Goal: Task Accomplishment & Management: Complete application form

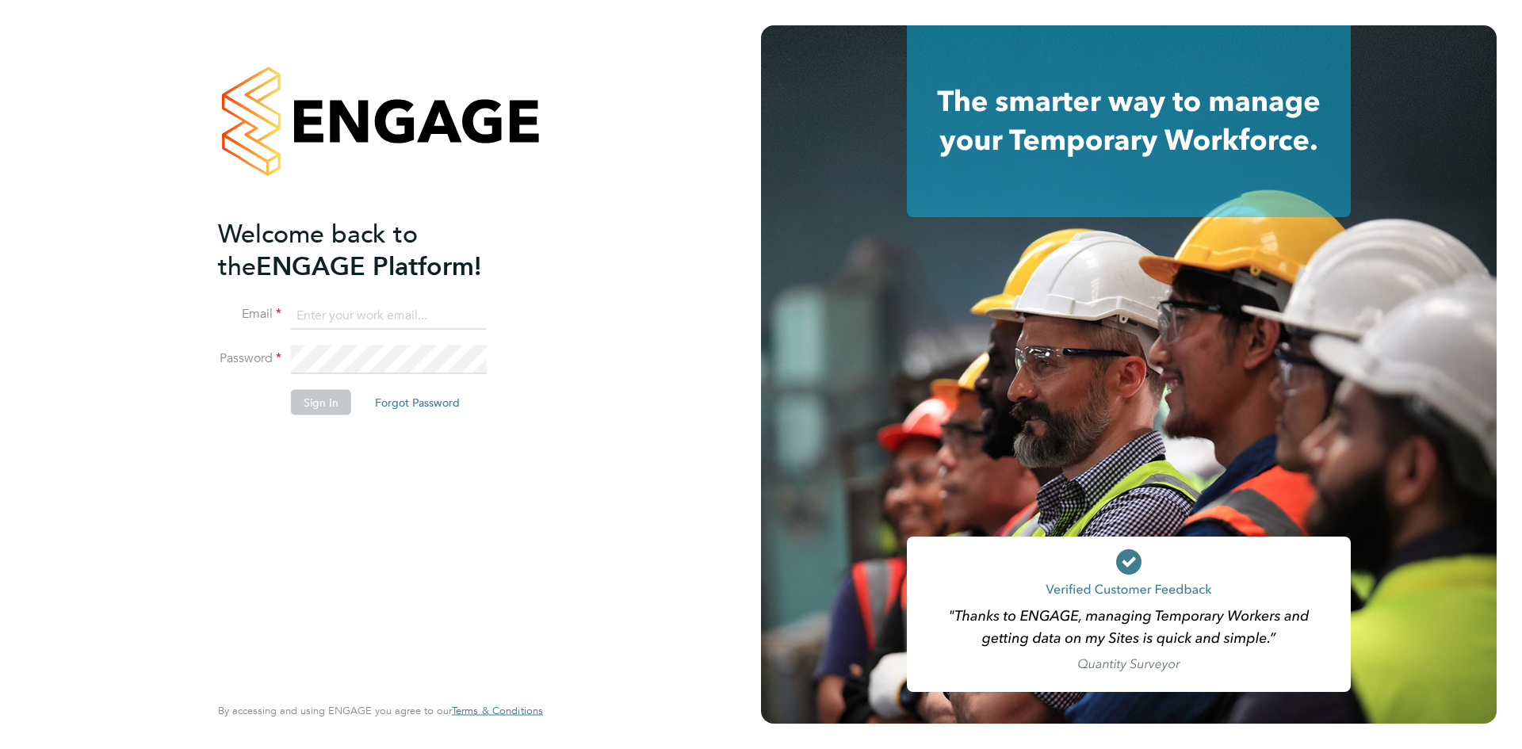
type input "hwatkins@pg-rec.com"
click at [324, 404] on button "Sign In" at bounding box center [321, 402] width 60 height 25
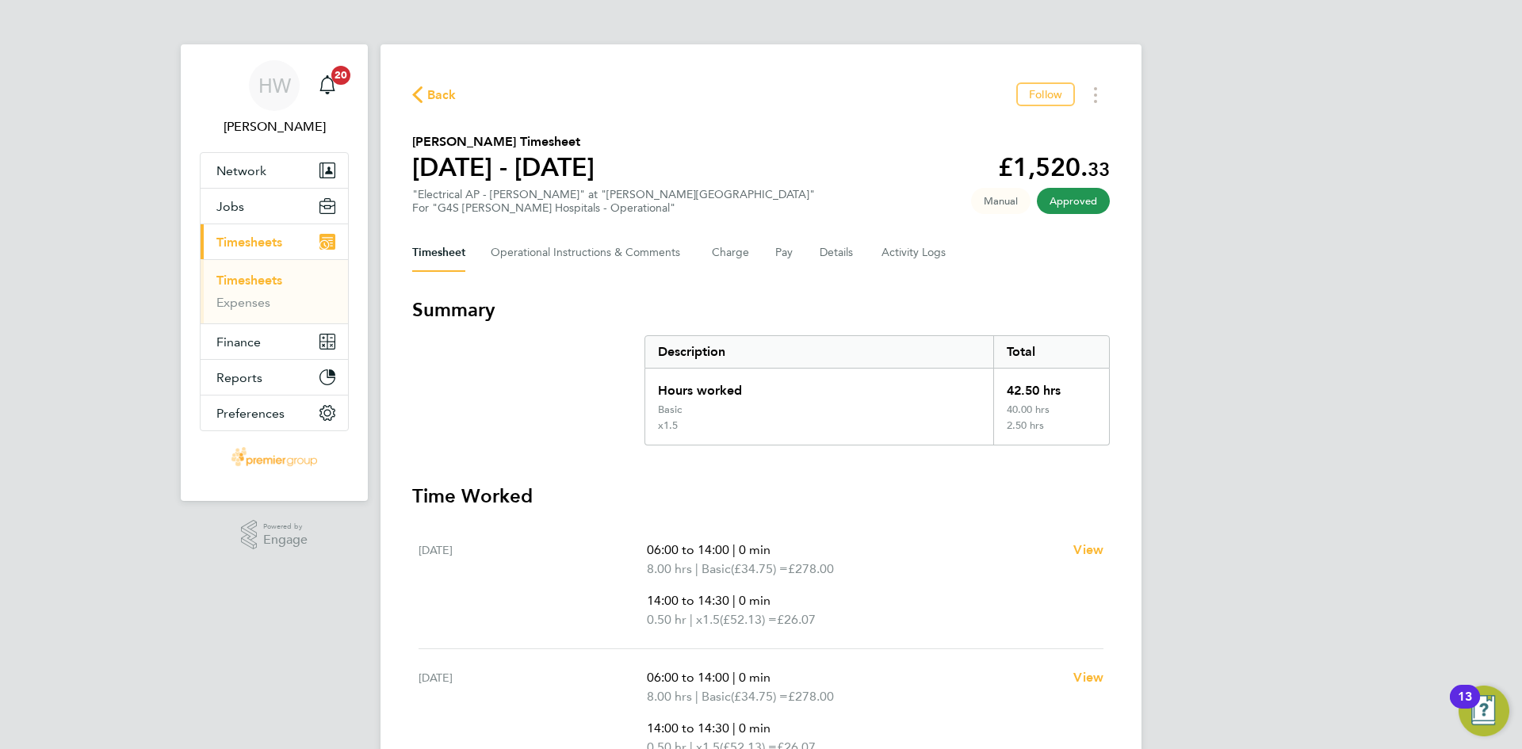
click at [272, 245] on span "Timesheets" at bounding box center [249, 242] width 66 height 15
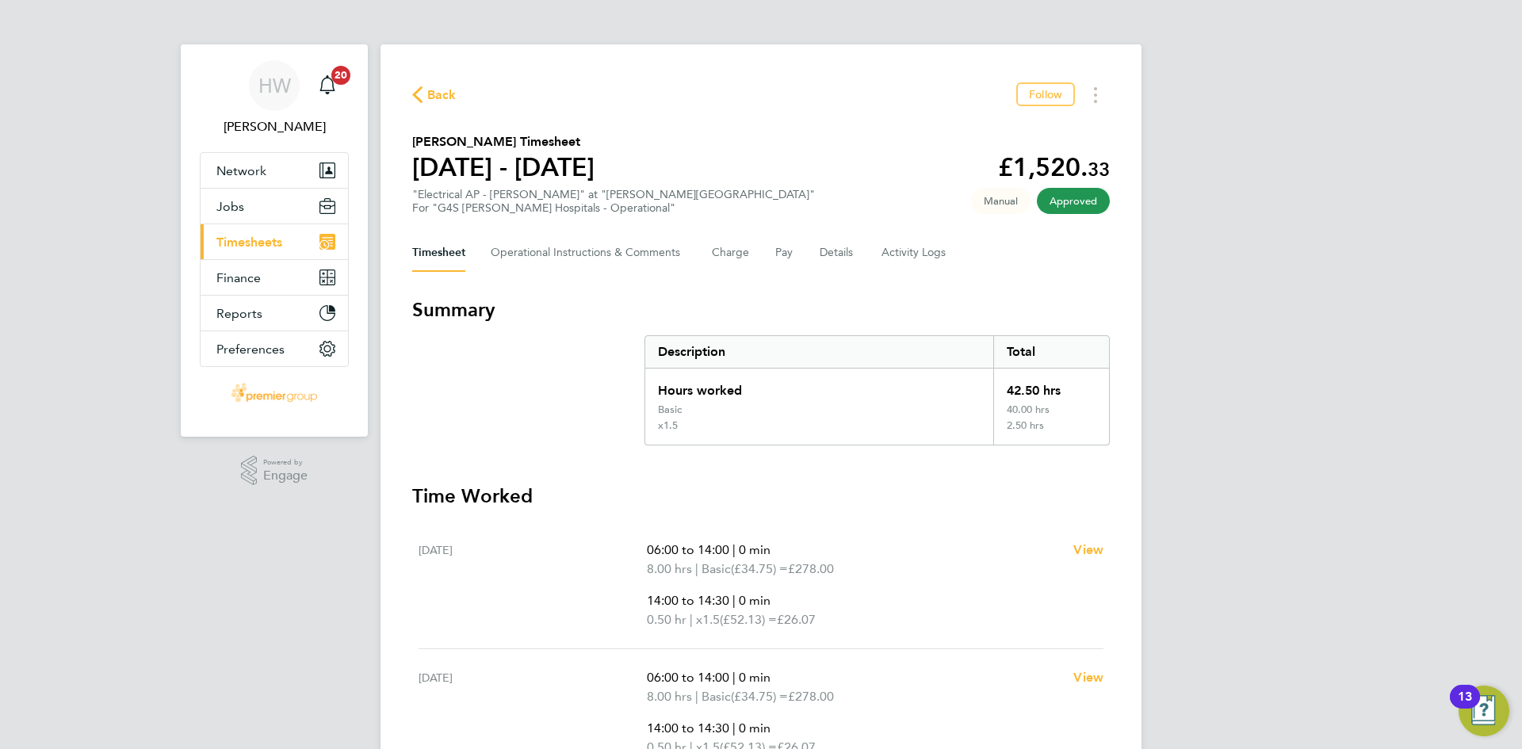
click at [272, 245] on span "Timesheets" at bounding box center [249, 242] width 66 height 15
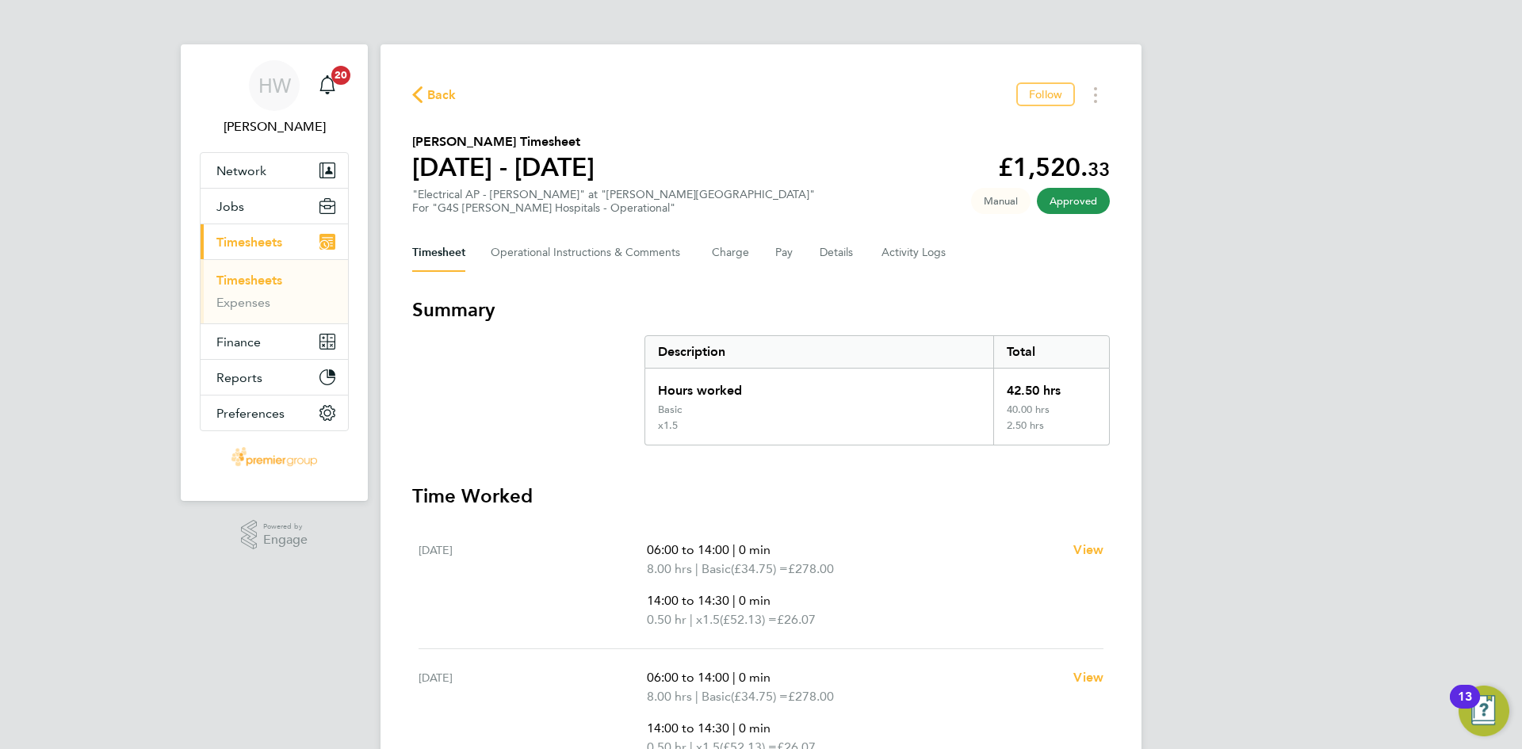
click at [245, 285] on link "Timesheets" at bounding box center [249, 280] width 66 height 15
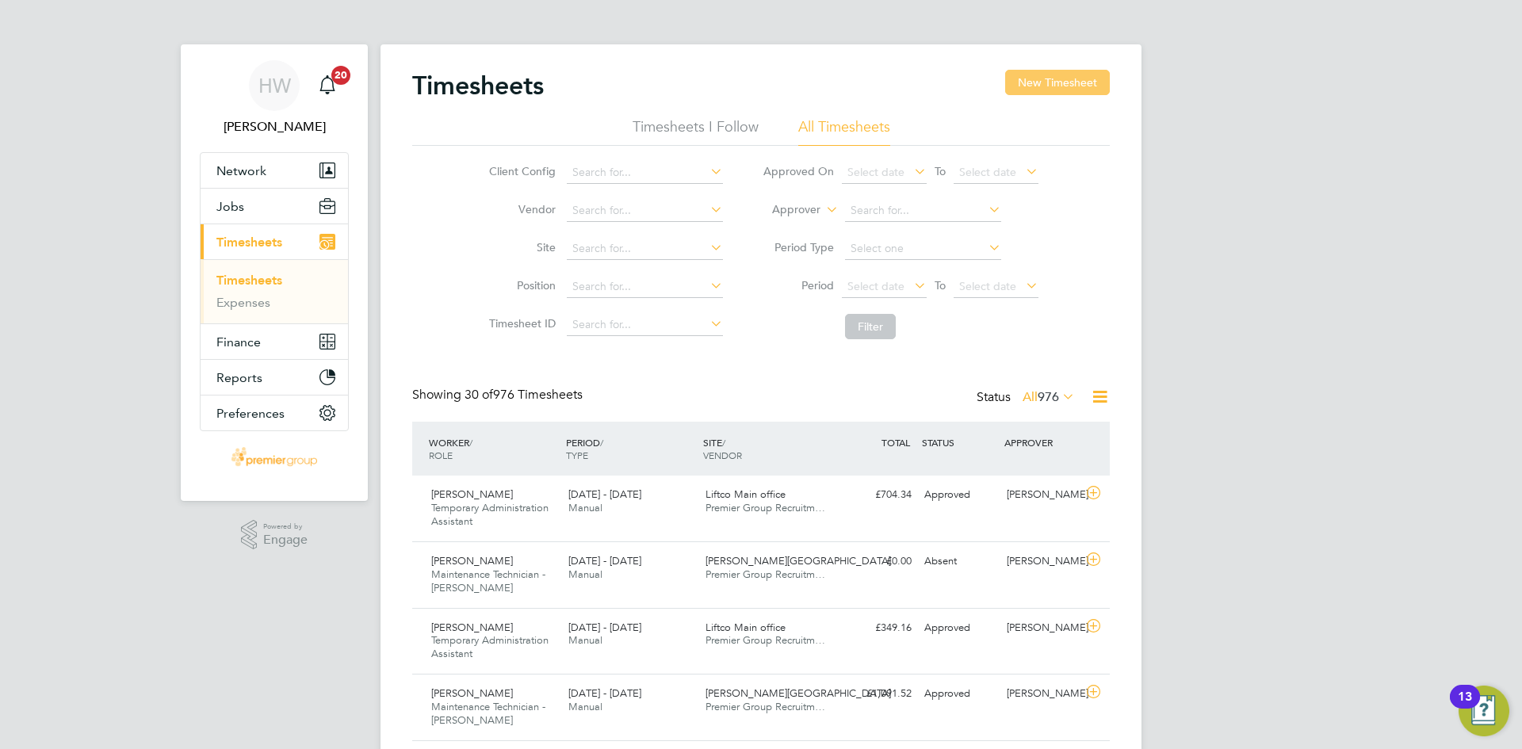
click at [1077, 70] on button "New Timesheet" at bounding box center [1057, 82] width 105 height 25
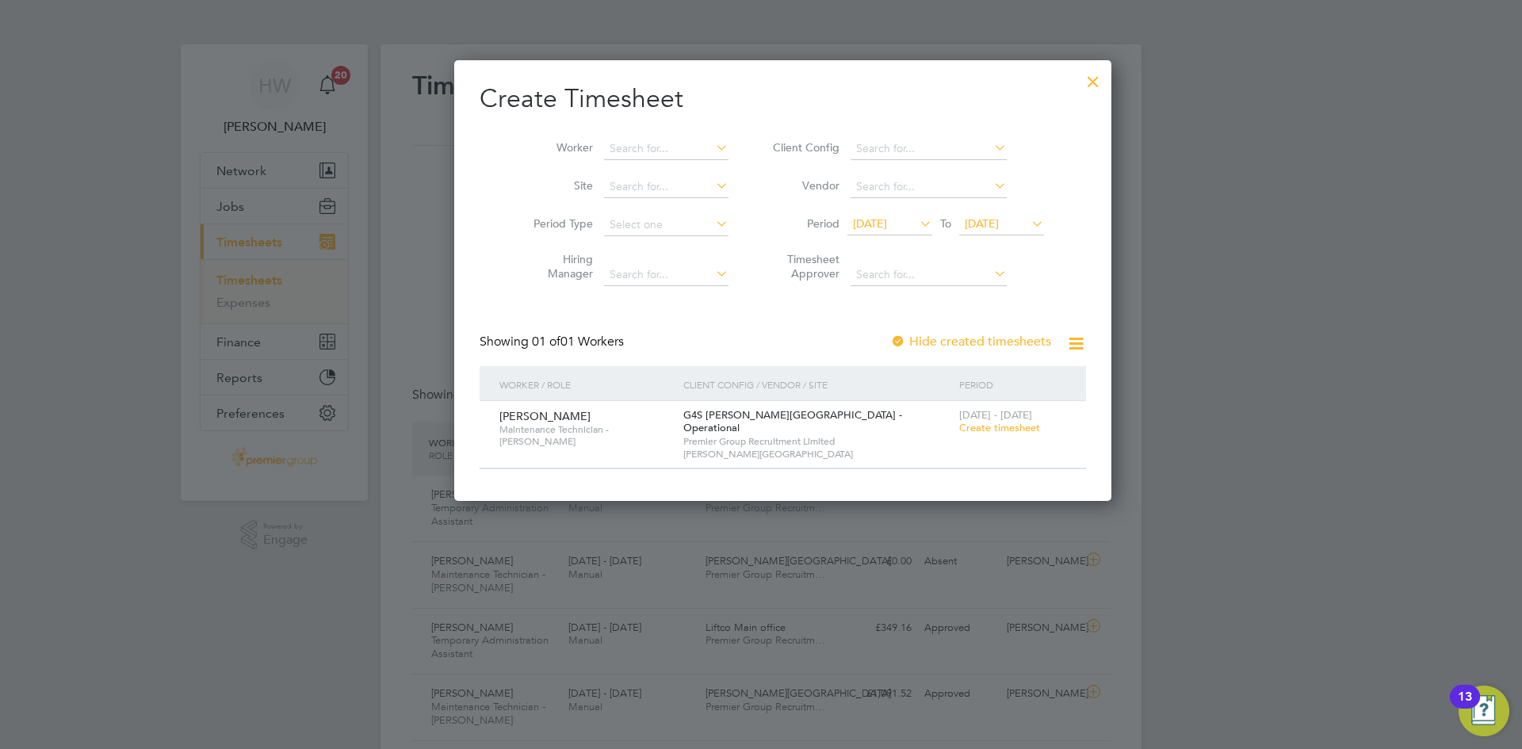
click at [992, 426] on span "Create timesheet" at bounding box center [999, 427] width 81 height 13
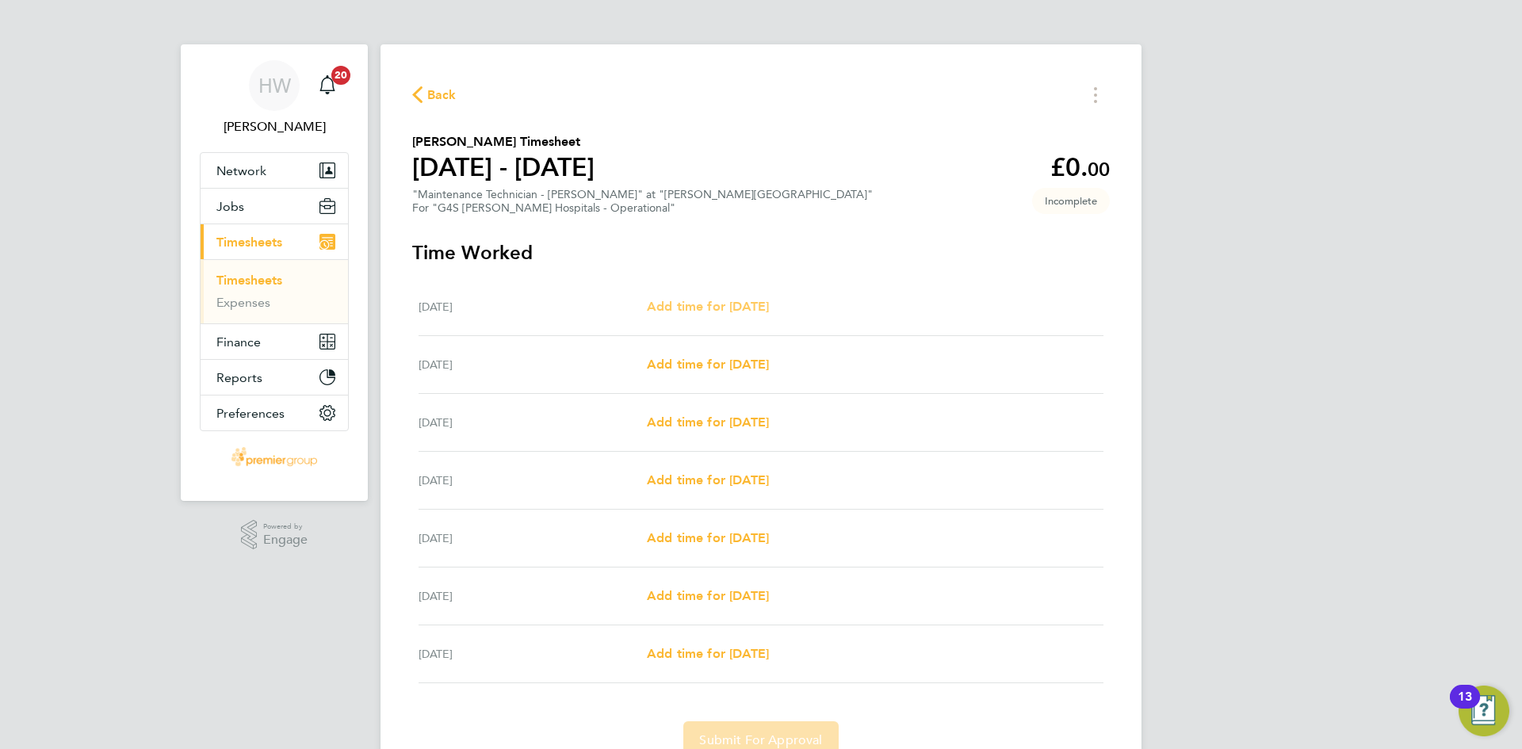
click at [765, 300] on span "Add time for [DATE]" at bounding box center [708, 306] width 122 height 15
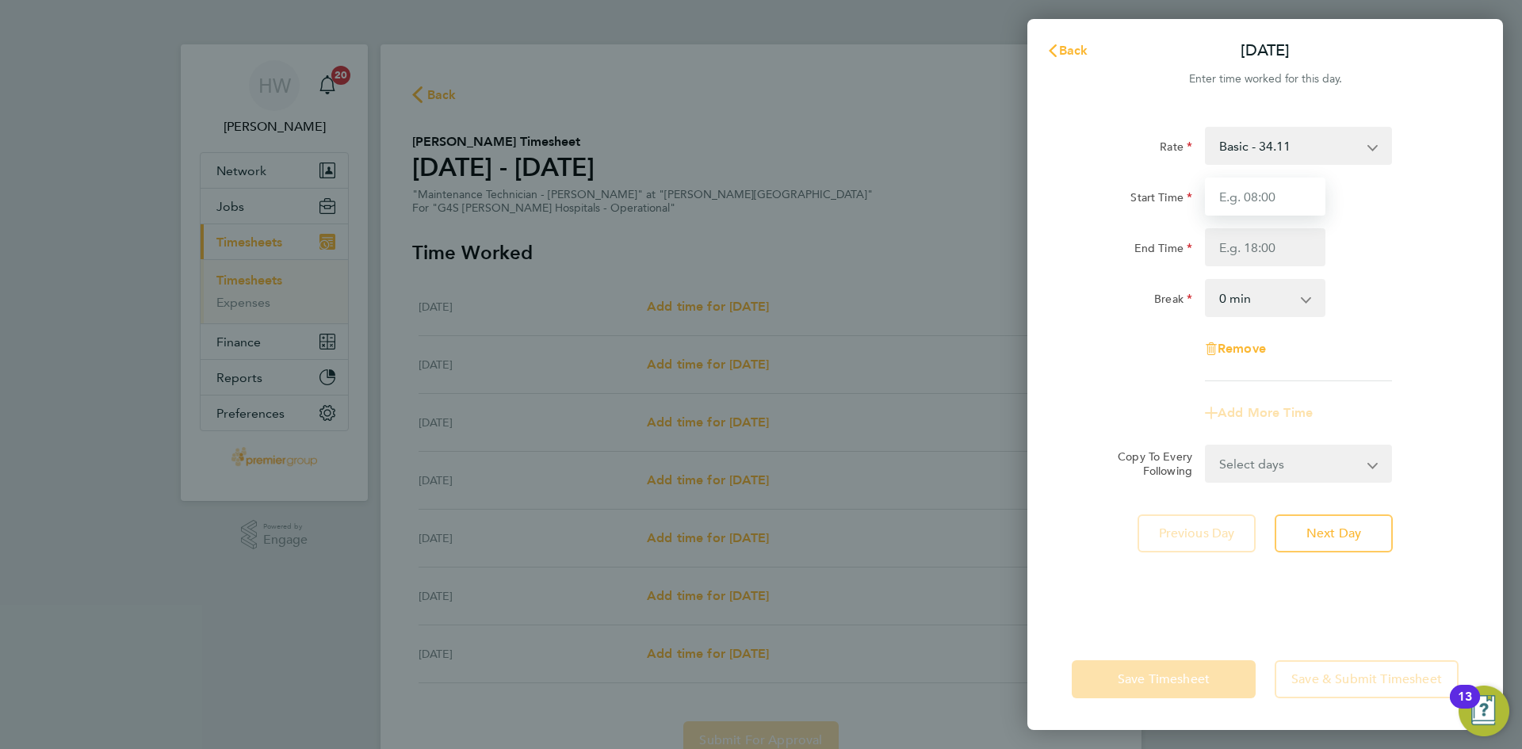
click at [1249, 213] on input "Start Time" at bounding box center [1265, 197] width 121 height 38
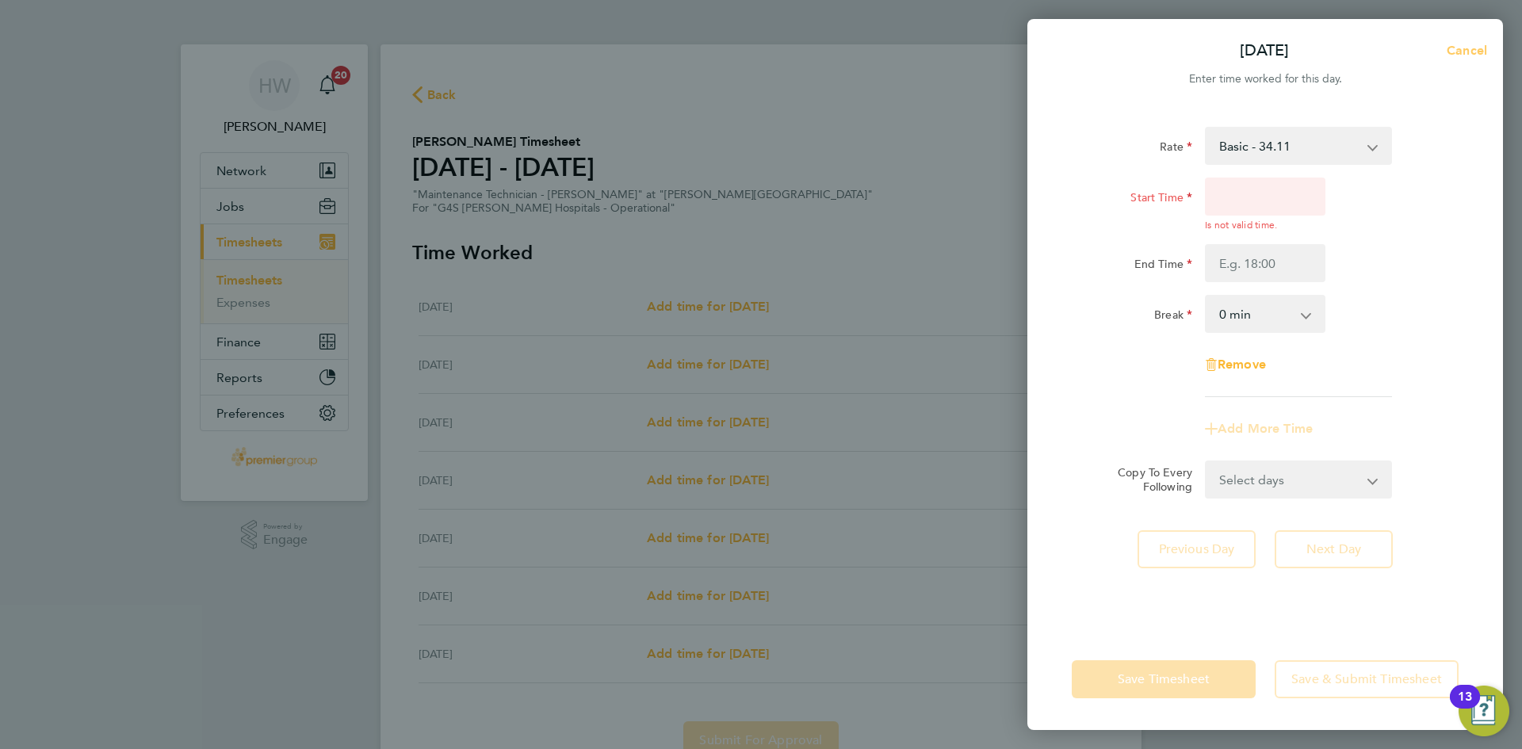
click at [1453, 37] on button "Cancel" at bounding box center [1463, 51] width 82 height 32
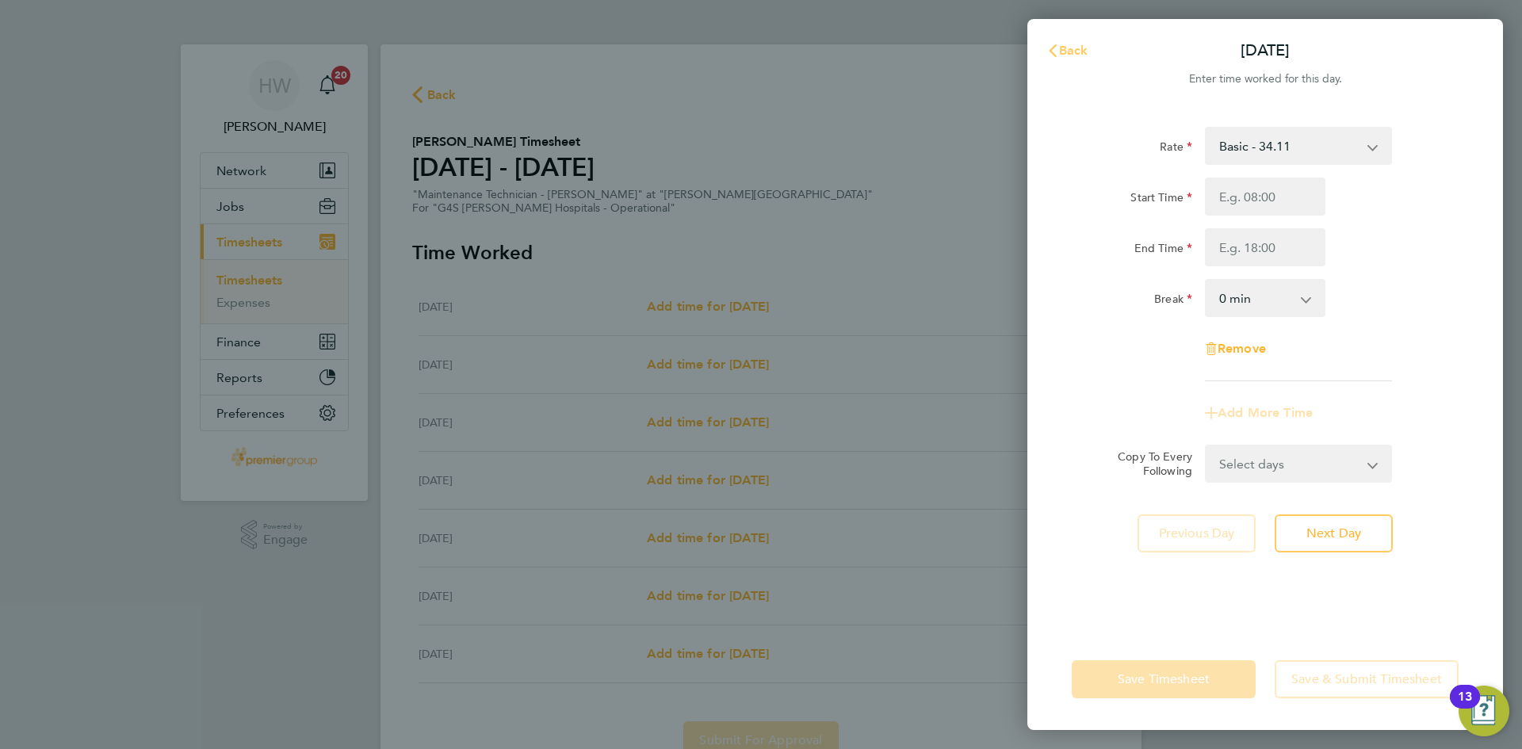
click at [1081, 55] on span "Back" at bounding box center [1073, 50] width 29 height 15
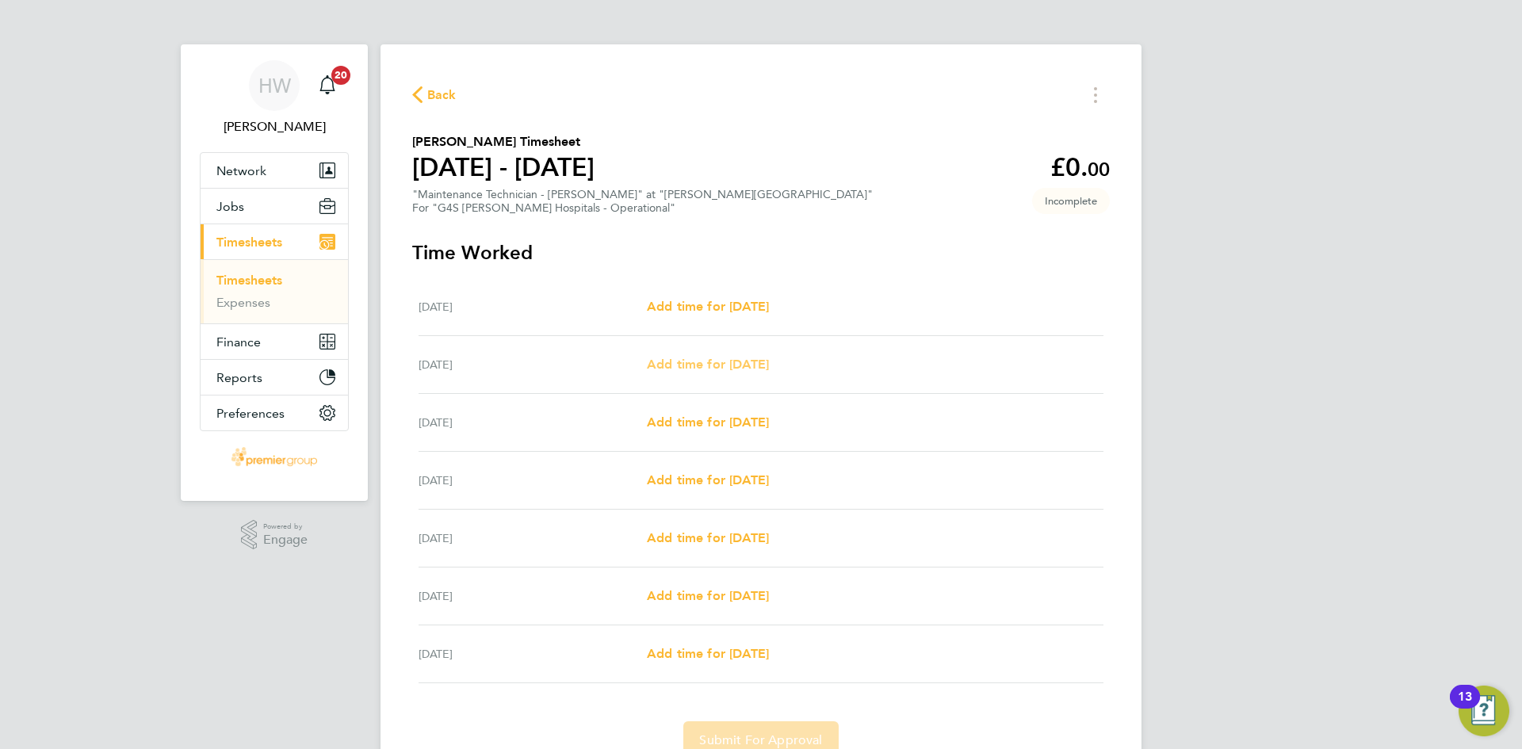
click at [761, 369] on span "Add time for [DATE]" at bounding box center [708, 364] width 122 height 15
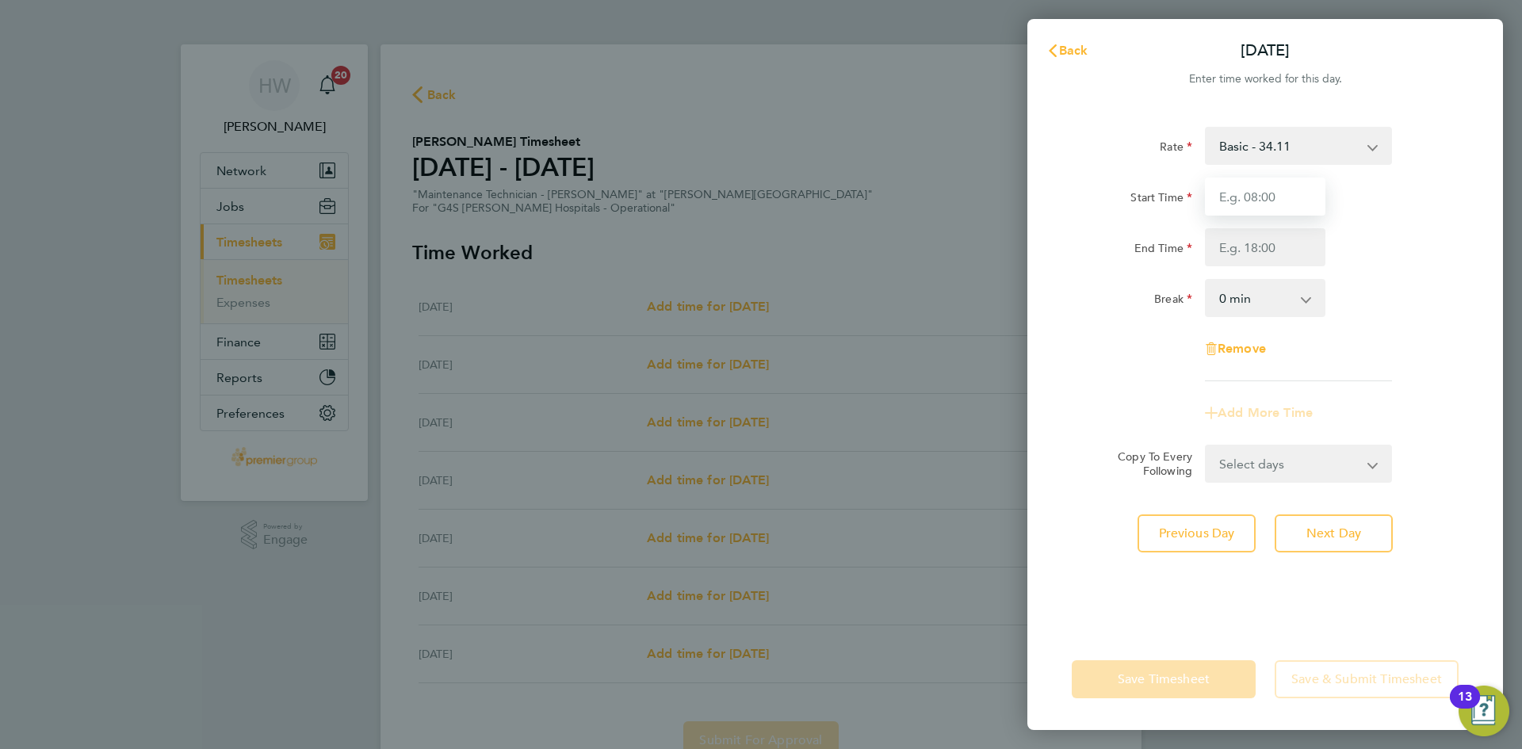
click at [1273, 209] on input "Start Time" at bounding box center [1265, 197] width 121 height 38
type input "10:00"
click at [1299, 228] on div "Start Time 10:00 End Time" at bounding box center [1266, 222] width 400 height 89
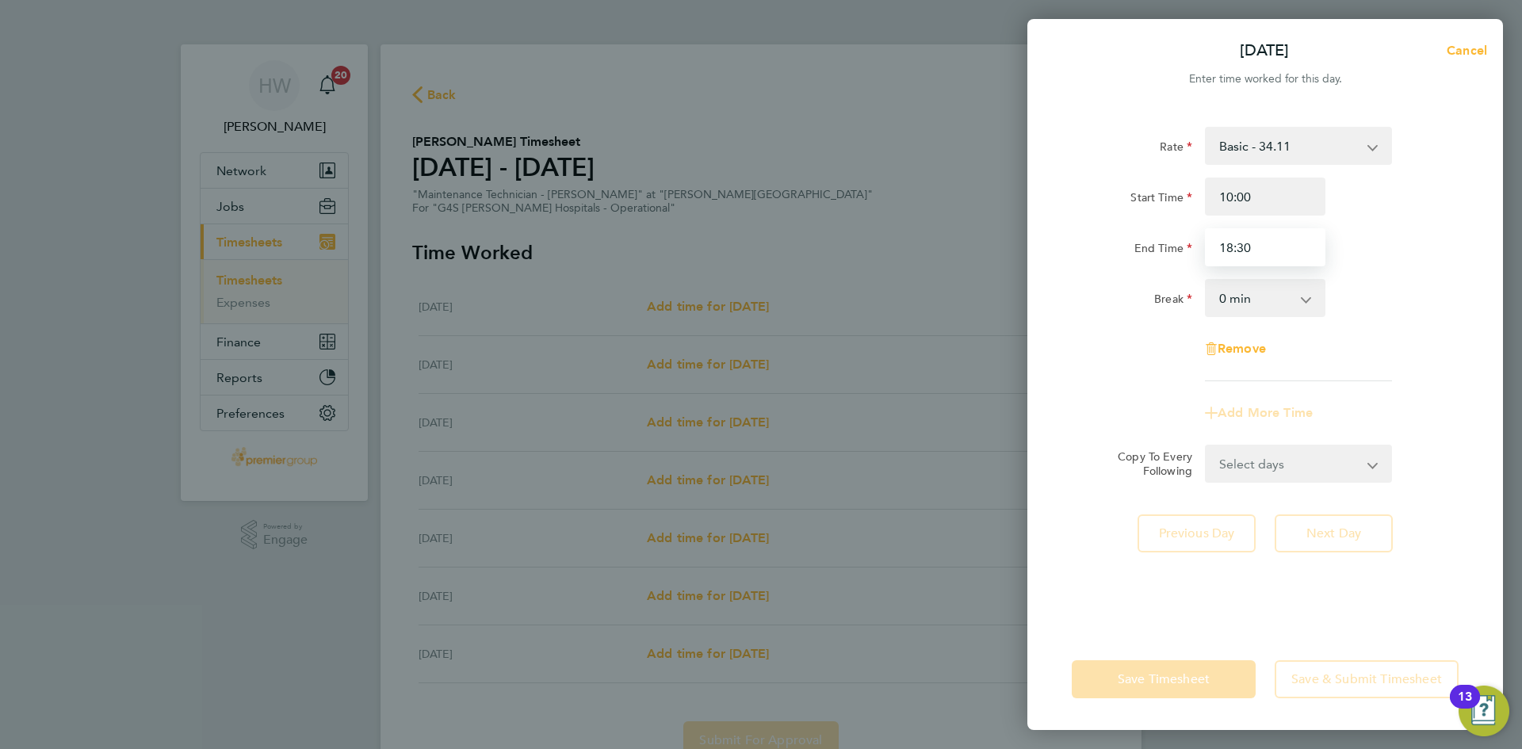
type input "18:30"
drag, startPoint x: 1222, startPoint y: 300, endPoint x: 1223, endPoint y: 309, distance: 9.5
click at [1223, 302] on select "0 min 15 min 30 min 45 min 60 min 75 min 90 min" at bounding box center [1256, 298] width 98 height 35
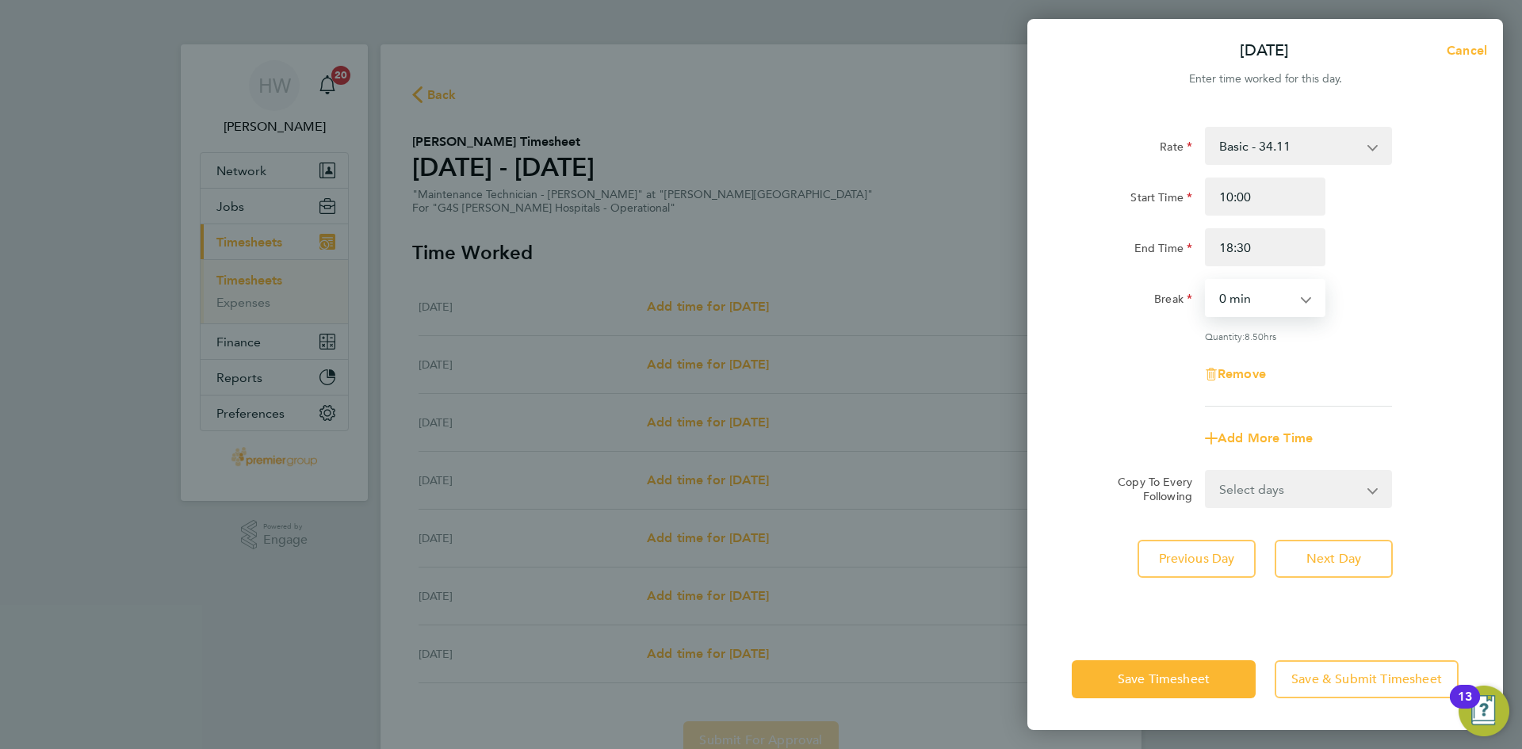
select select "30"
click at [1207, 281] on select "0 min 15 min 30 min 45 min 60 min 75 min 90 min" at bounding box center [1256, 298] width 98 height 35
click at [1414, 358] on div "Remove" at bounding box center [1266, 374] width 400 height 38
drag, startPoint x: 1269, startPoint y: 492, endPoint x: 1265, endPoint y: 502, distance: 11.0
click at [1269, 492] on select "Select days Day Weekday (Mon-Fri) Weekend (Sat-Sun) [DATE] [DATE] [DATE] [DATE]…" at bounding box center [1290, 489] width 166 height 35
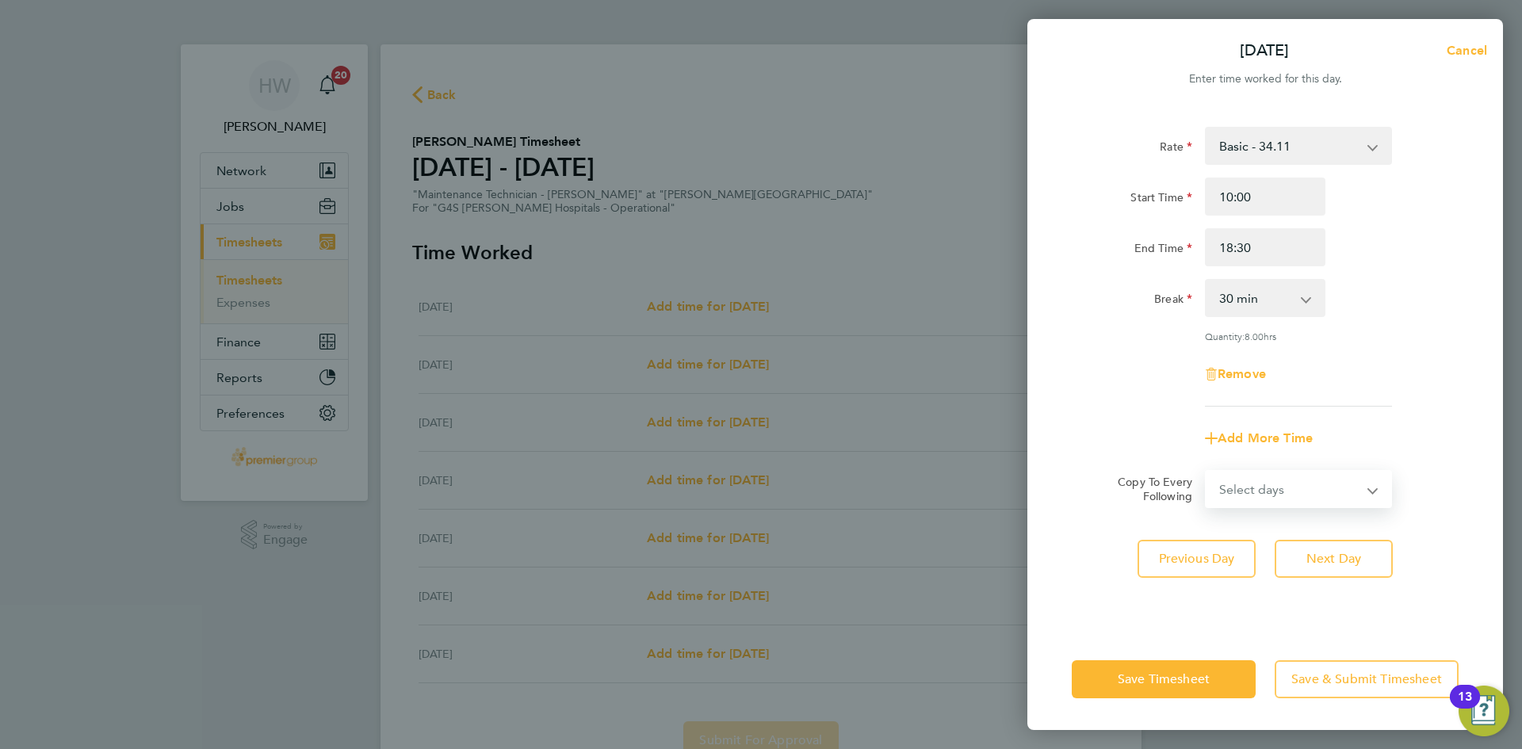
select select "WEEKDAY"
click at [1207, 472] on select "Select days Day Weekday (Mon-Fri) Weekend (Sat-Sun) [DATE] [DATE] [DATE] [DATE]…" at bounding box center [1290, 489] width 166 height 35
select select "[DATE]"
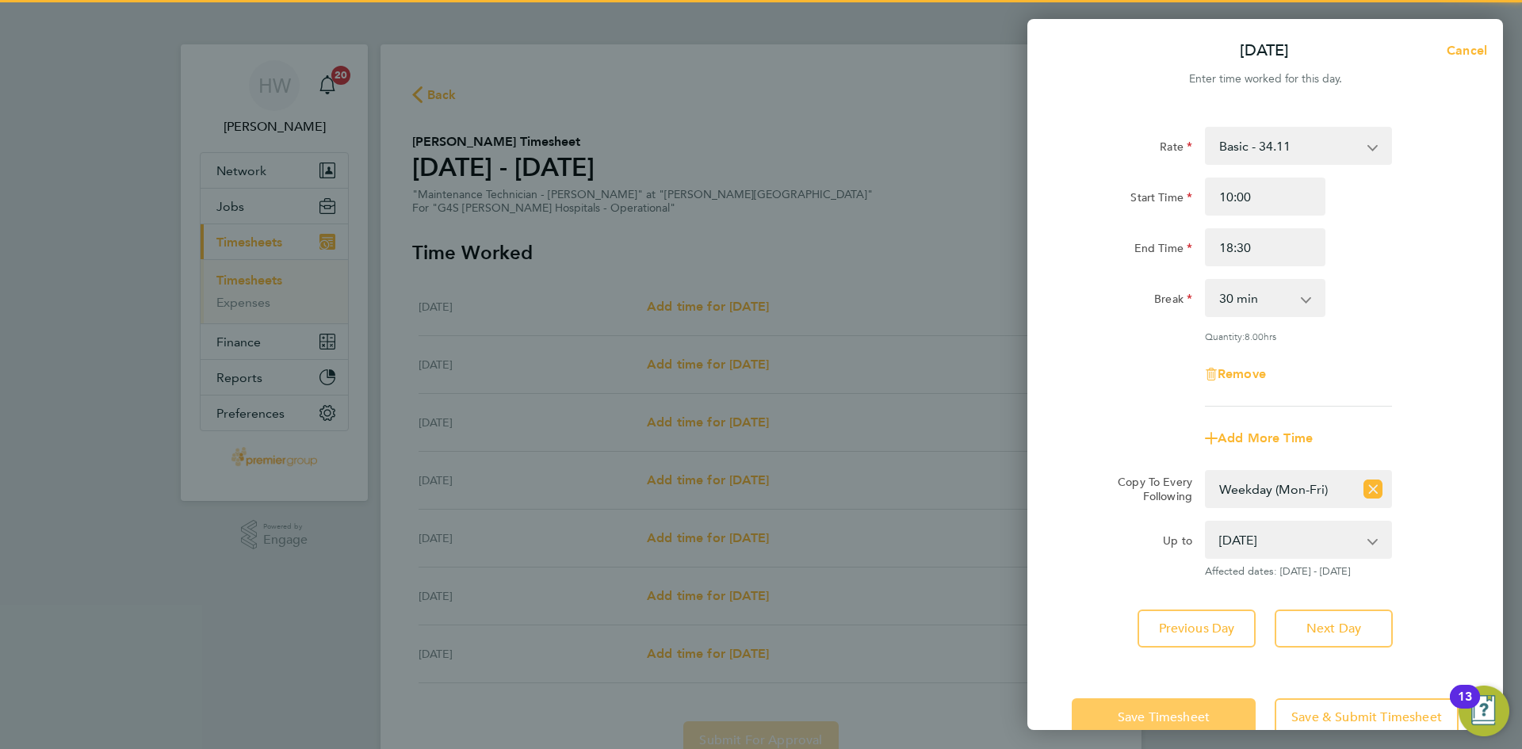
click at [1146, 718] on span "Save Timesheet" at bounding box center [1164, 718] width 92 height 16
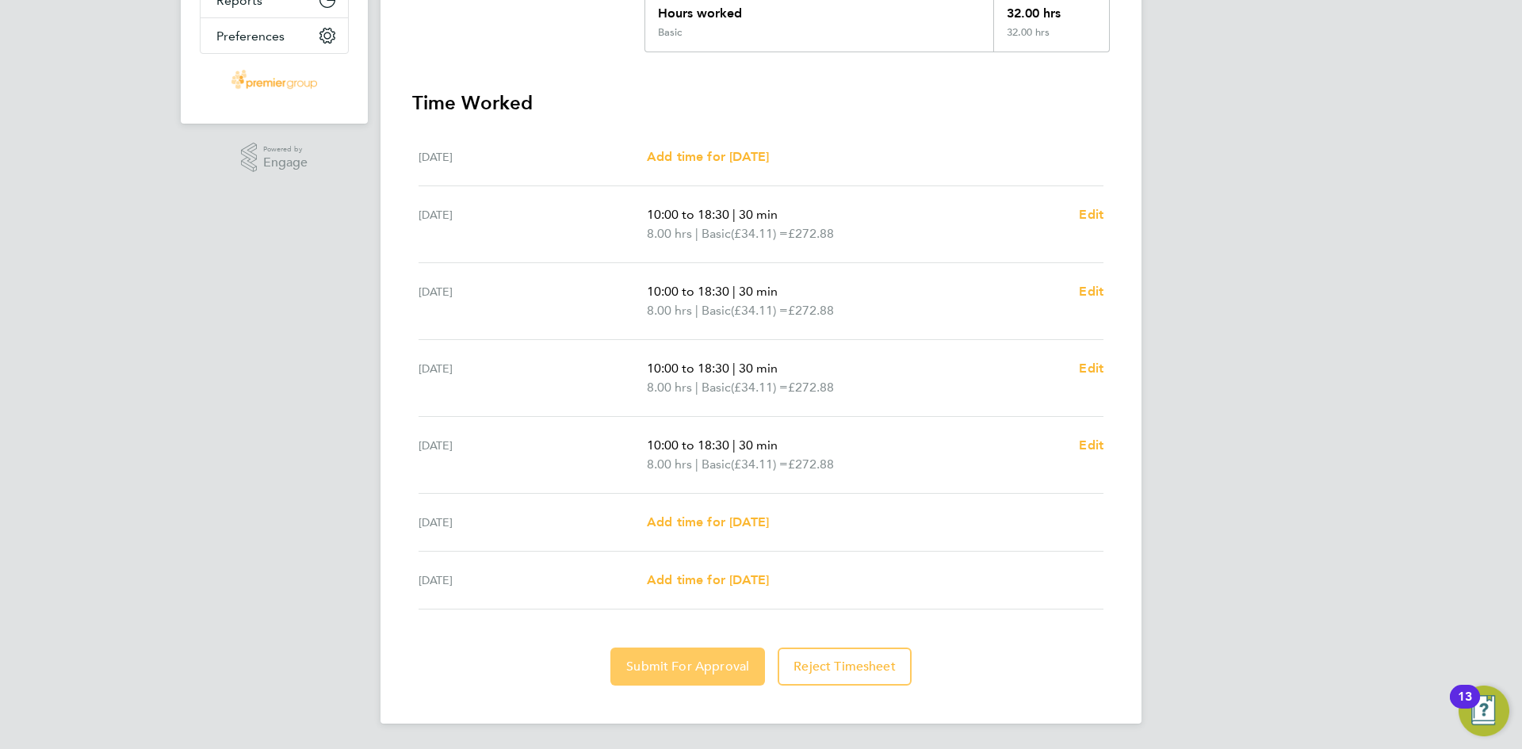
click at [664, 657] on button "Submit For Approval" at bounding box center [687, 667] width 155 height 38
